Goal: Contribute content

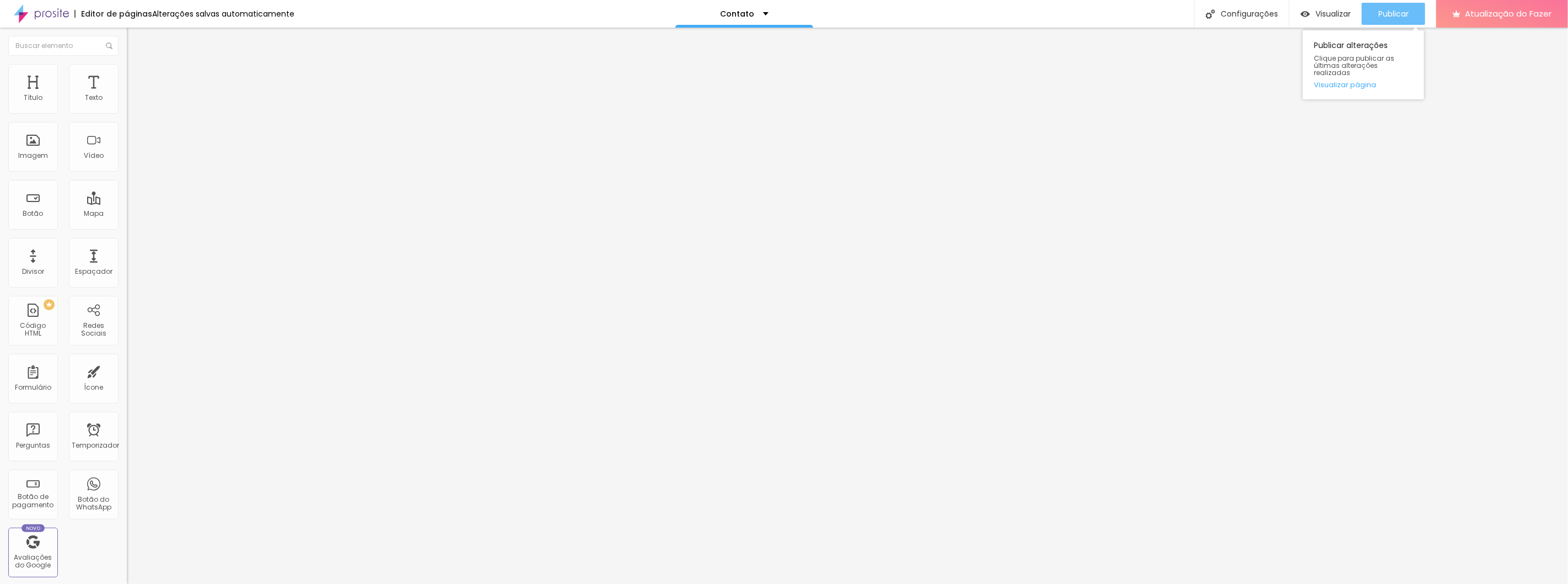
click at [1404, 13] on font "Publicar" at bounding box center [1394, 14] width 31 height 11
click at [1392, 12] on font "Publicar" at bounding box center [1394, 14] width 31 height 11
click at [134, 95] on font "Trocar imagem" at bounding box center [160, 90] width 53 height 9
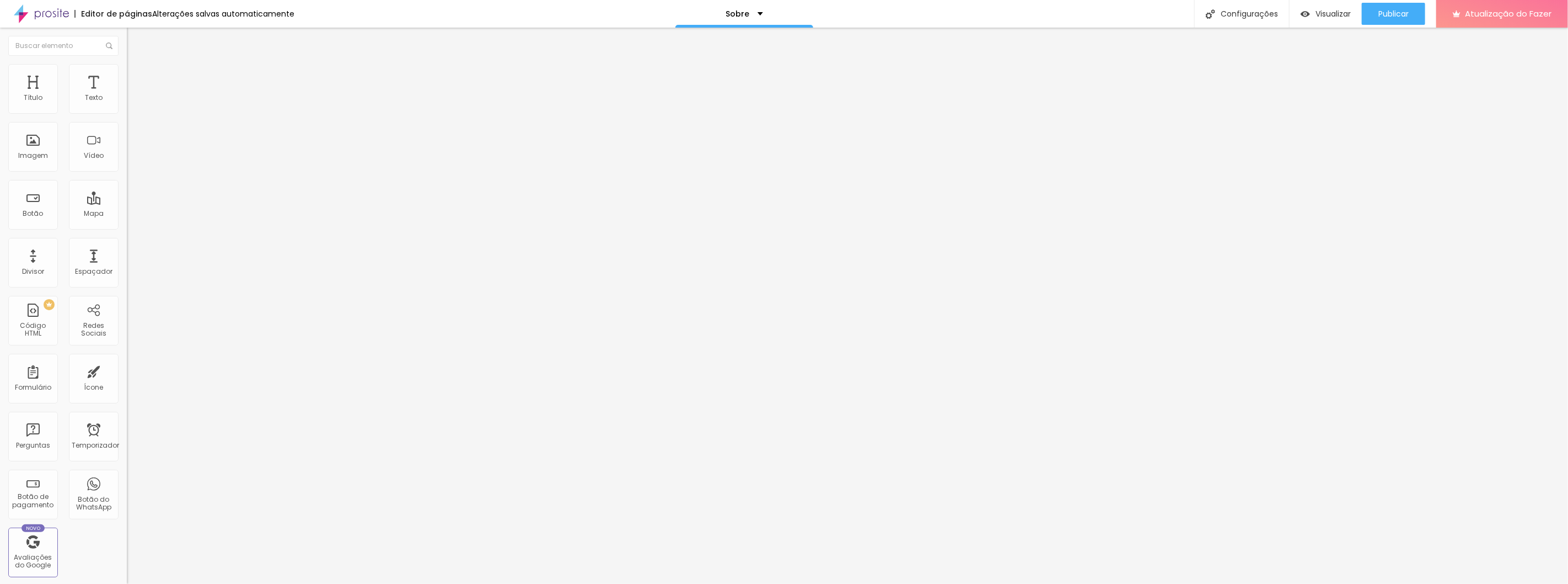
click at [1400, 16] on font "Publicar" at bounding box center [1394, 14] width 31 height 11
